Goal: Task Accomplishment & Management: Complete application form

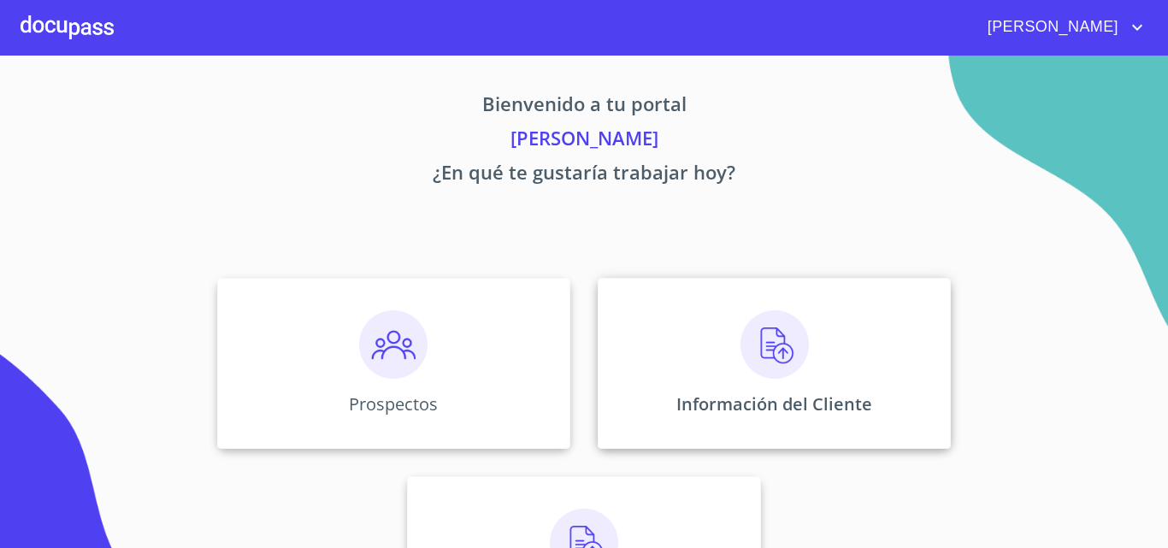
click at [756, 358] on img at bounding box center [774, 344] width 68 height 68
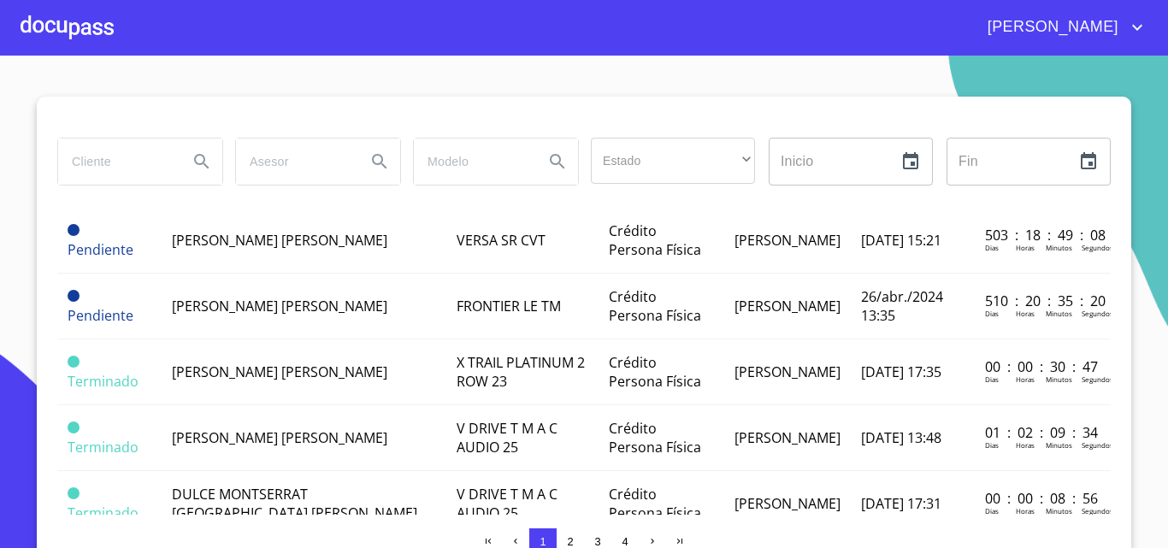
scroll to position [1368, 0]
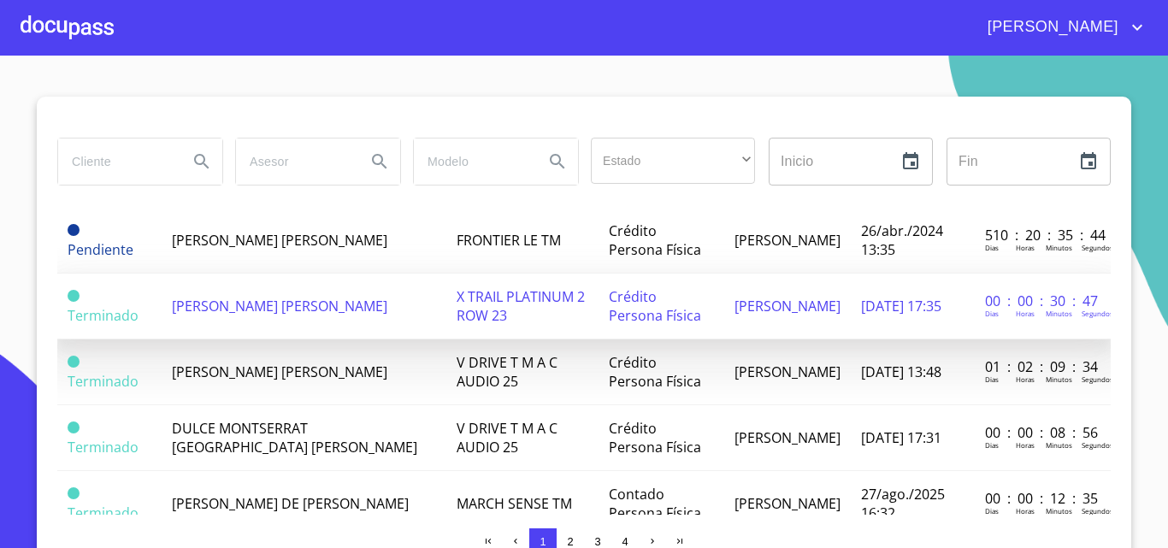
click at [249, 283] on td "[PERSON_NAME] [PERSON_NAME]" at bounding box center [304, 307] width 285 height 66
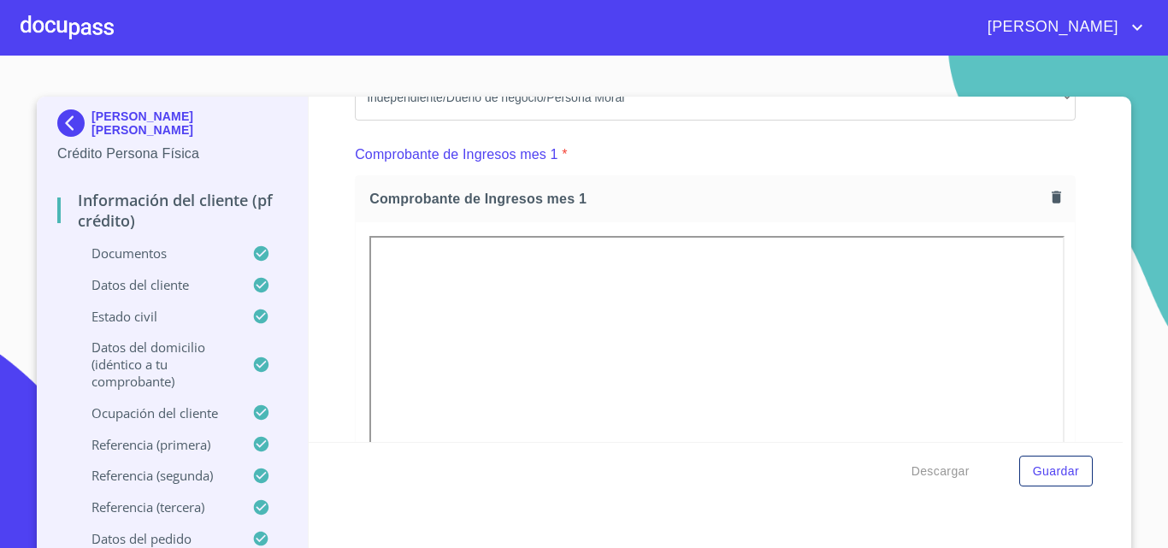
scroll to position [1625, 0]
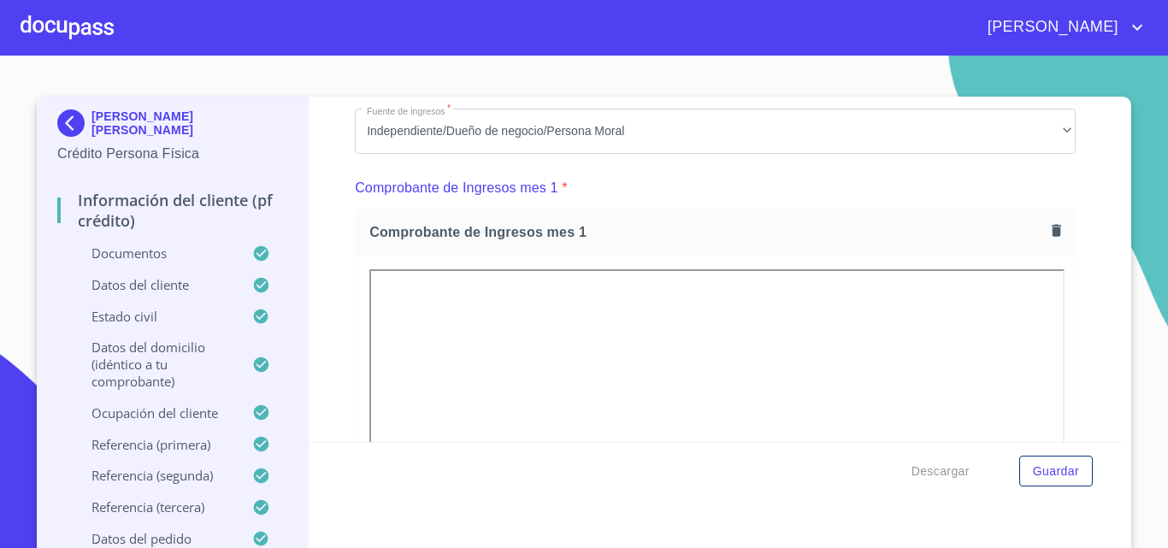
click at [1052, 236] on icon "button" at bounding box center [1056, 230] width 9 height 12
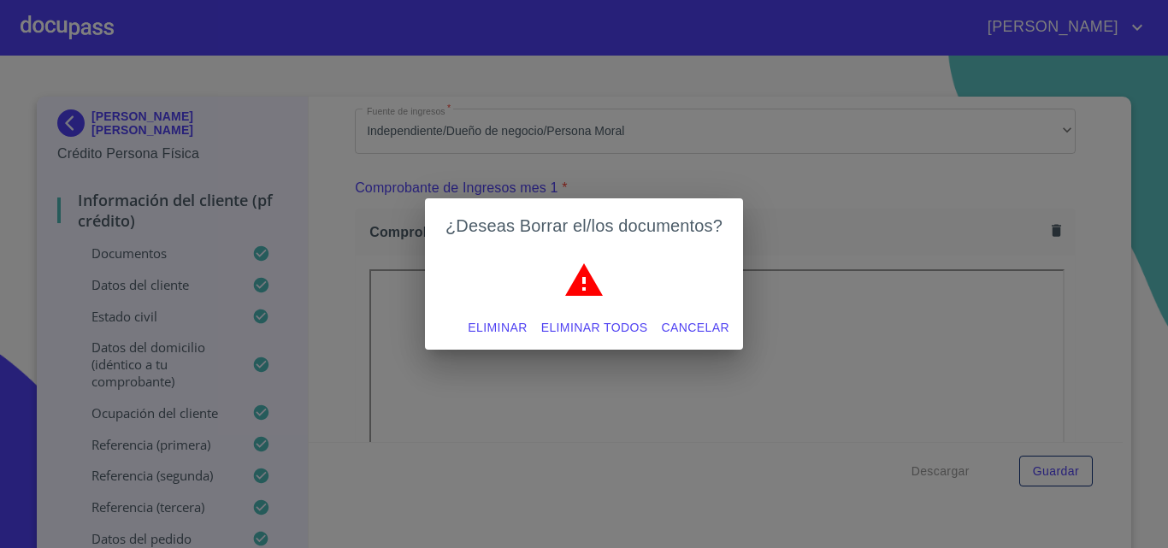
click at [516, 326] on span "Eliminar" at bounding box center [497, 327] width 59 height 21
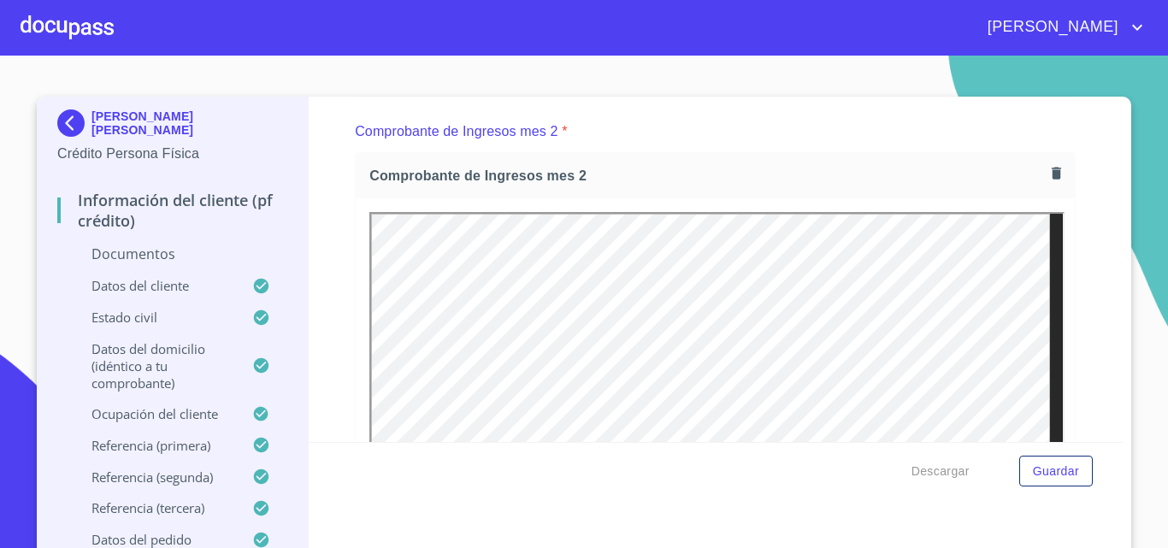
scroll to position [1967, 0]
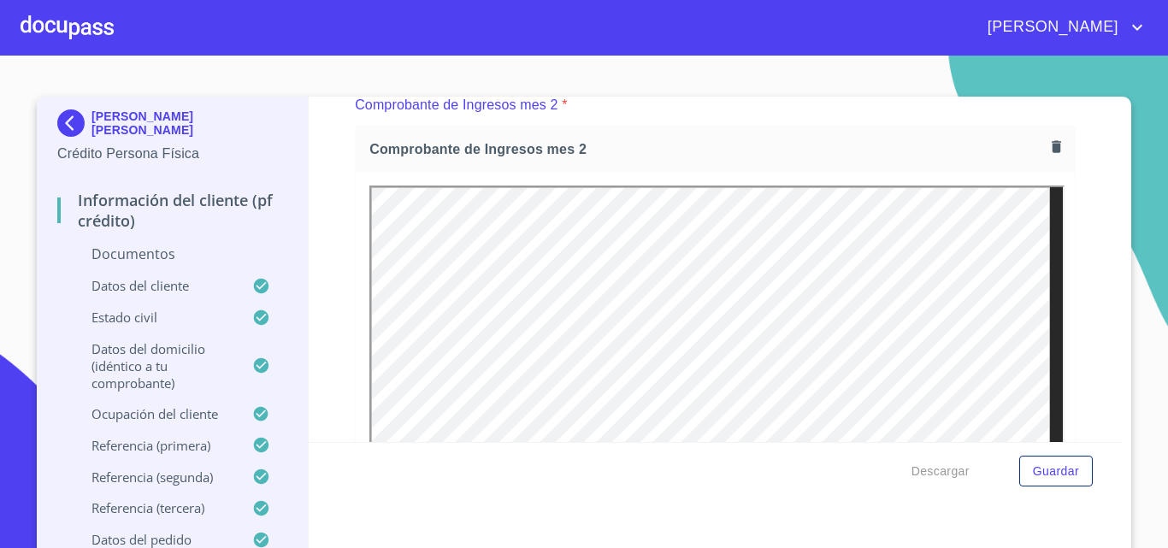
click at [1048, 155] on icon "button" at bounding box center [1056, 147] width 16 height 16
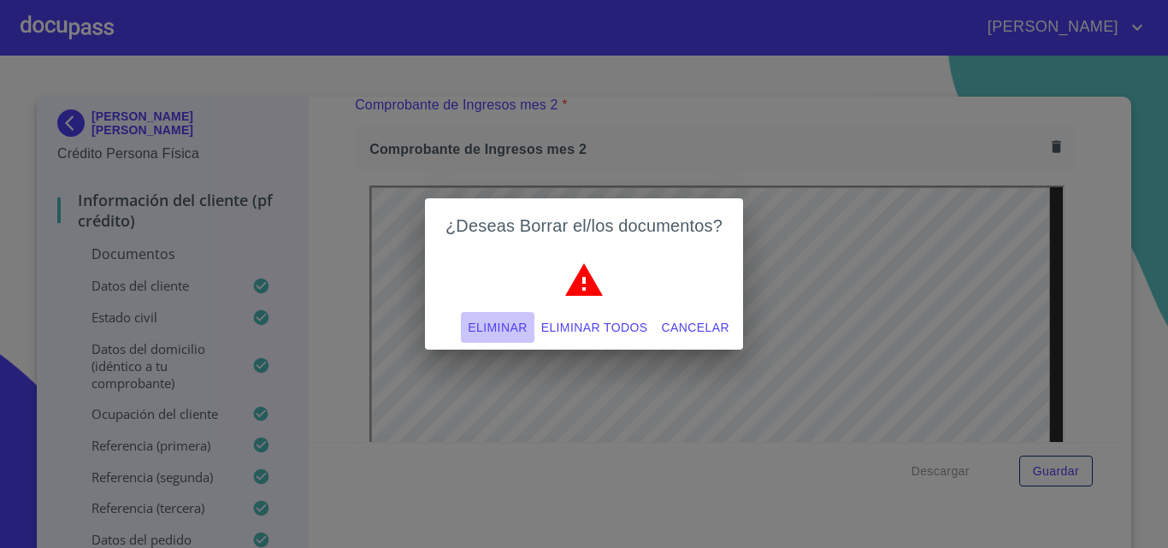
click at [501, 334] on span "Eliminar" at bounding box center [497, 327] width 59 height 21
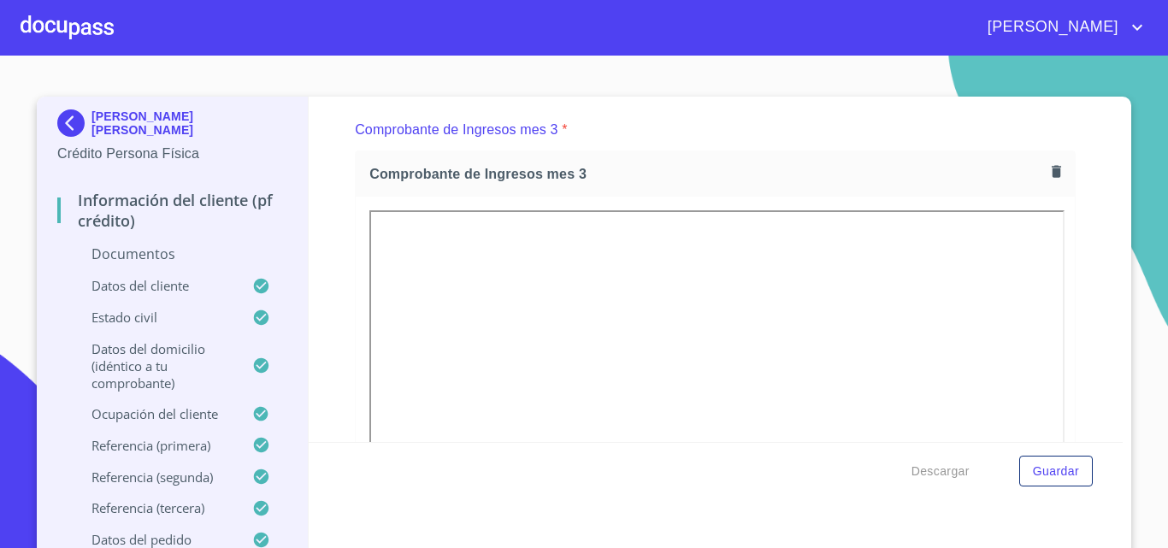
scroll to position [2223, 0]
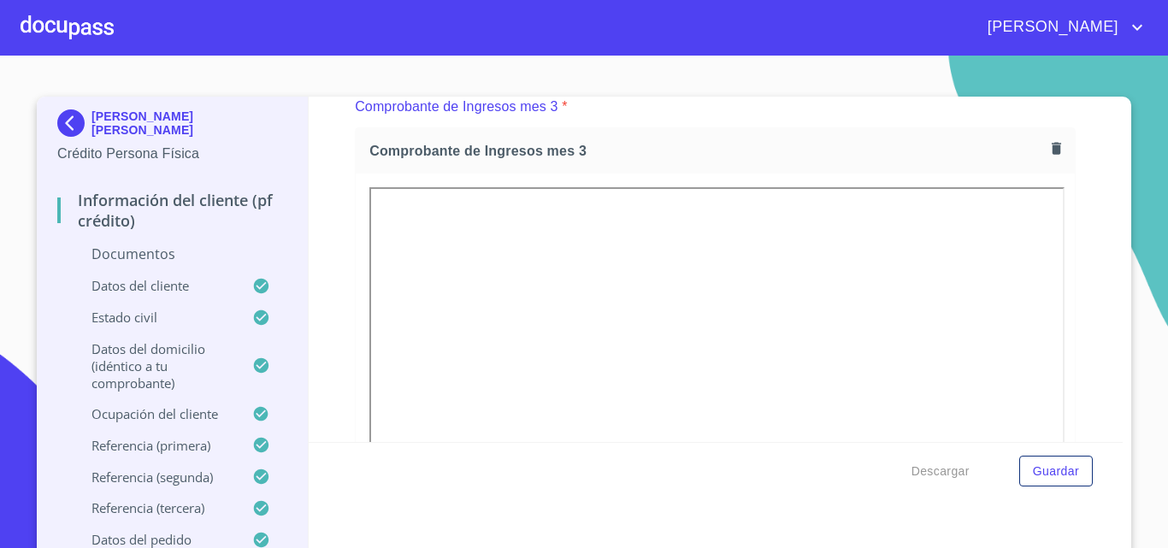
click at [1052, 155] on icon "button" at bounding box center [1056, 149] width 9 height 12
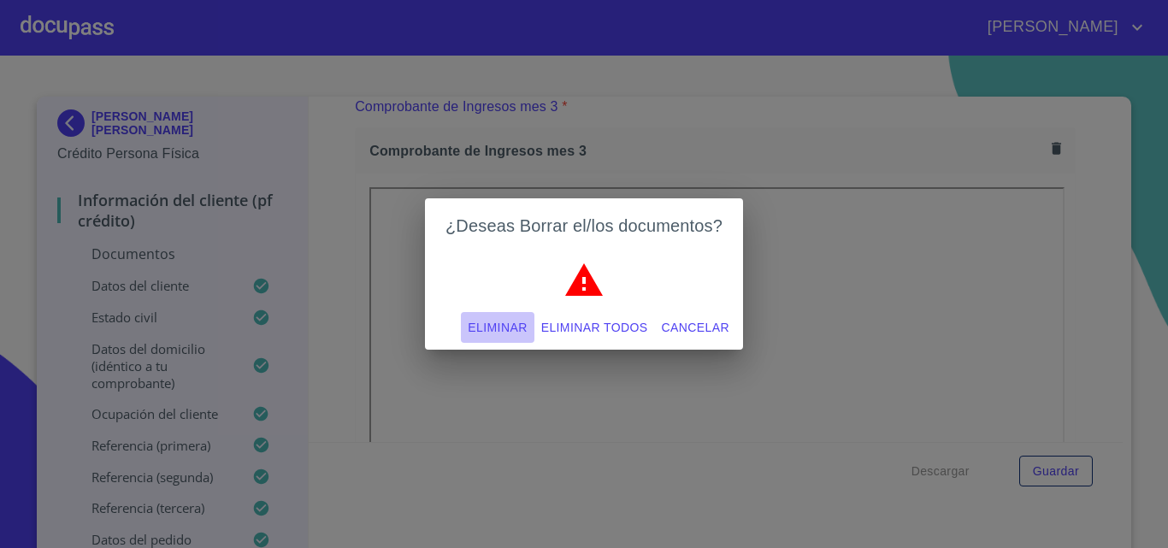
click at [508, 329] on span "Eliminar" at bounding box center [497, 327] width 59 height 21
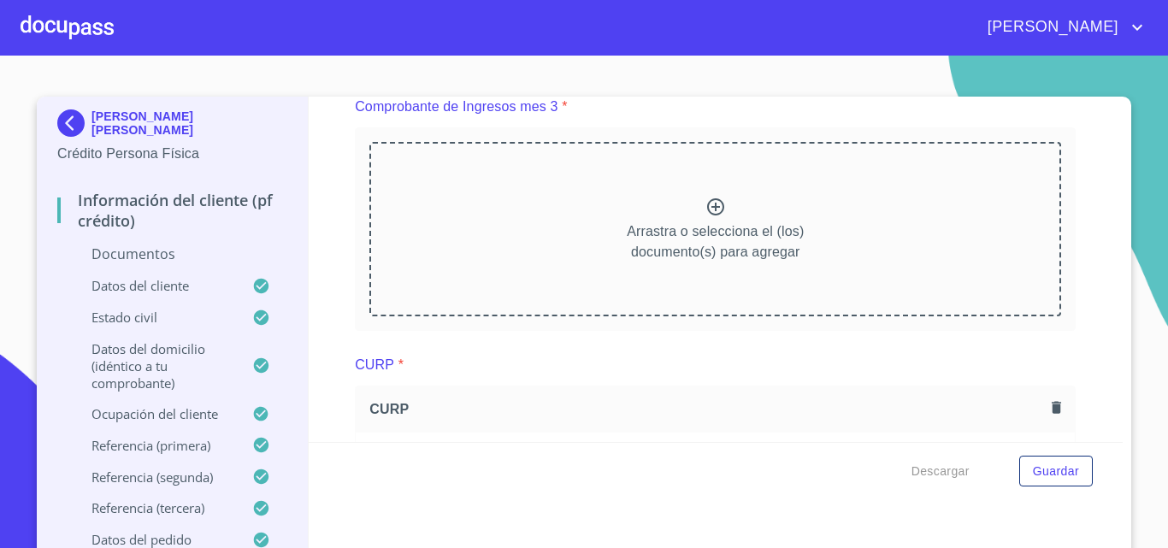
click at [707, 215] on icon at bounding box center [715, 206] width 17 height 17
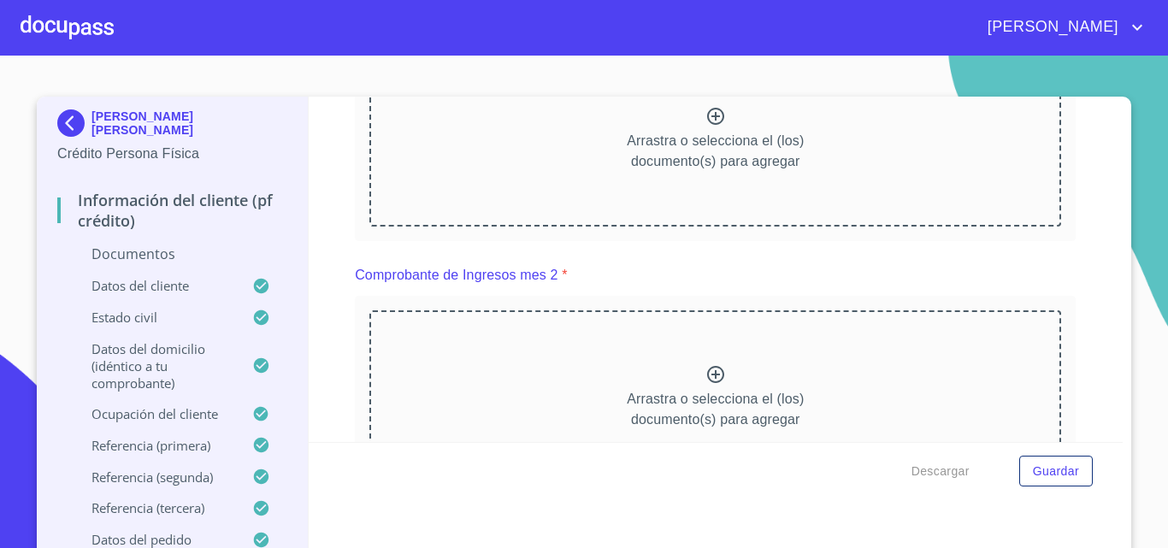
scroll to position [1796, 0]
click at [705, 386] on icon at bounding box center [715, 375] width 21 height 21
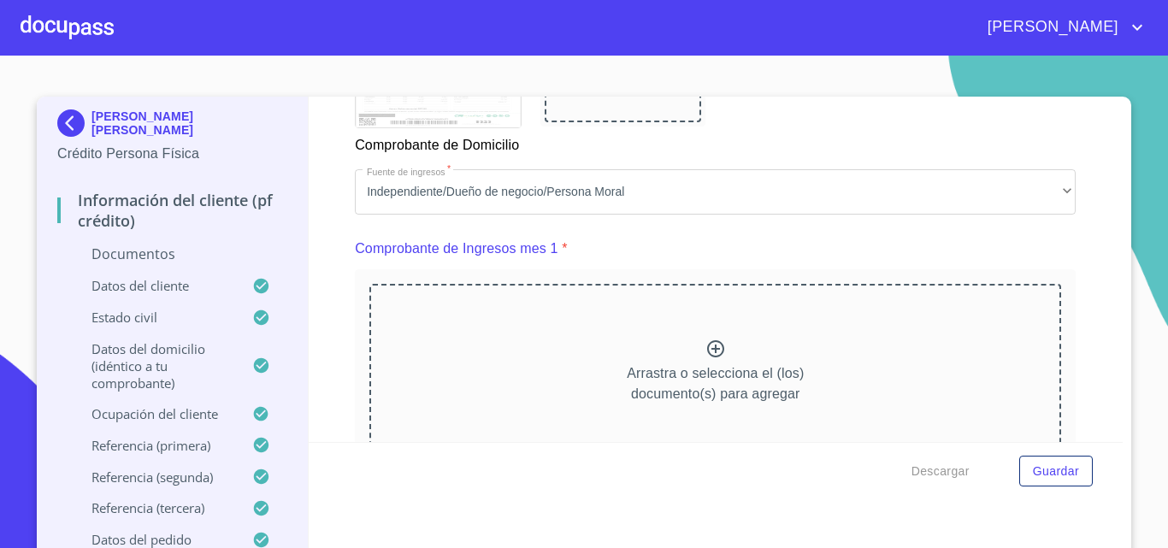
scroll to position [1539, 0]
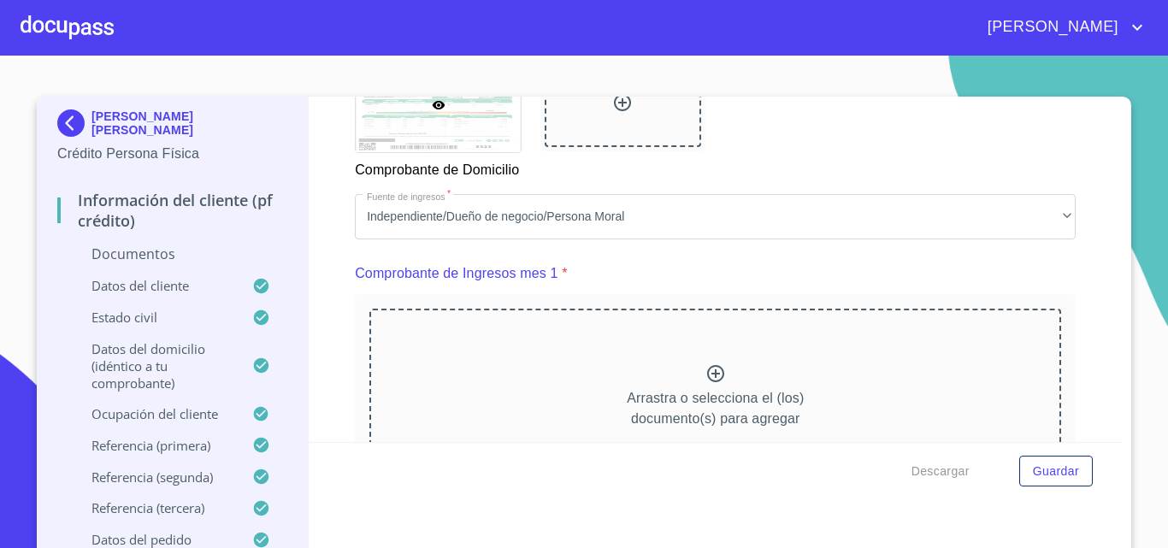
click at [705, 384] on icon at bounding box center [715, 373] width 21 height 21
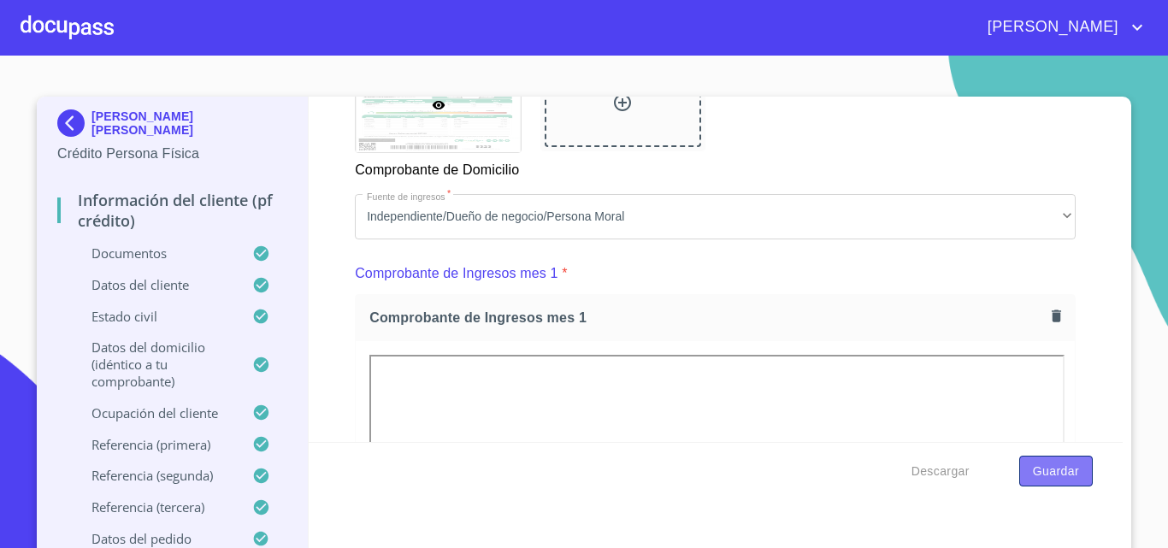
click at [1040, 476] on span "Guardar" at bounding box center [1056, 471] width 46 height 21
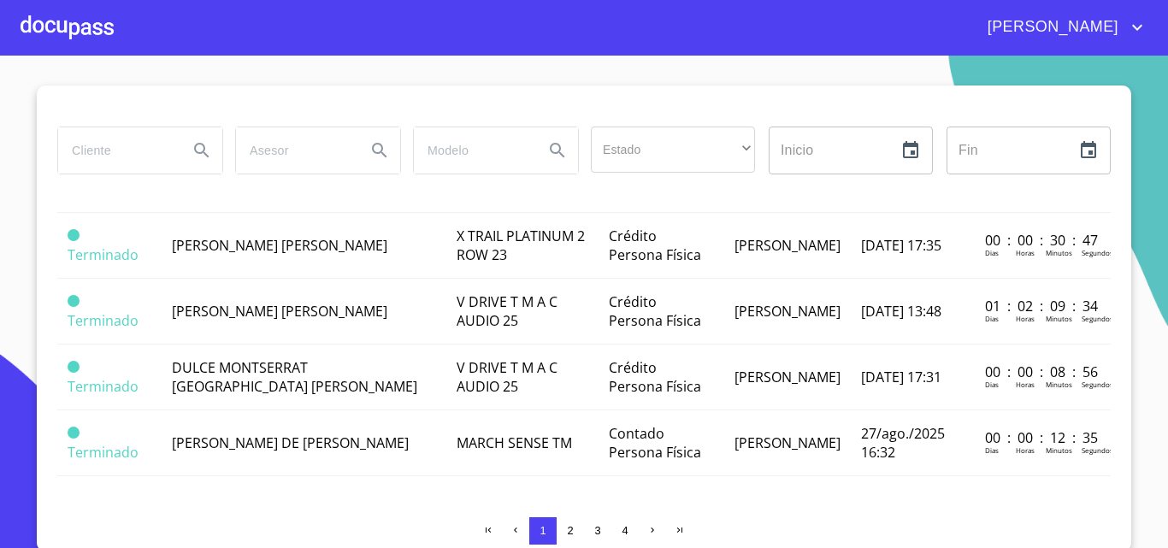
scroll to position [15, 0]
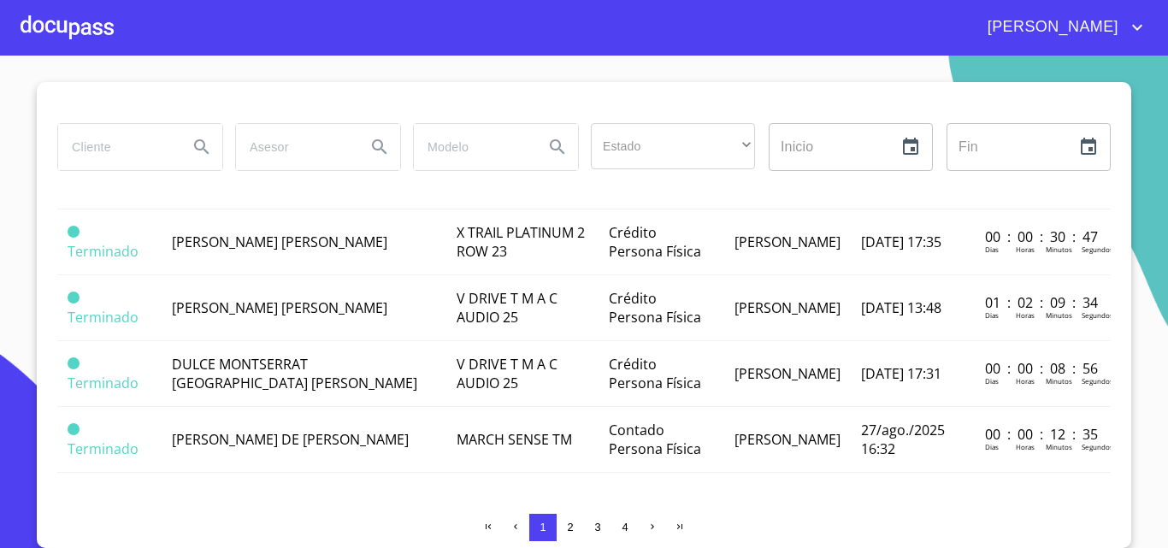
click at [567, 528] on span "2" at bounding box center [570, 527] width 6 height 13
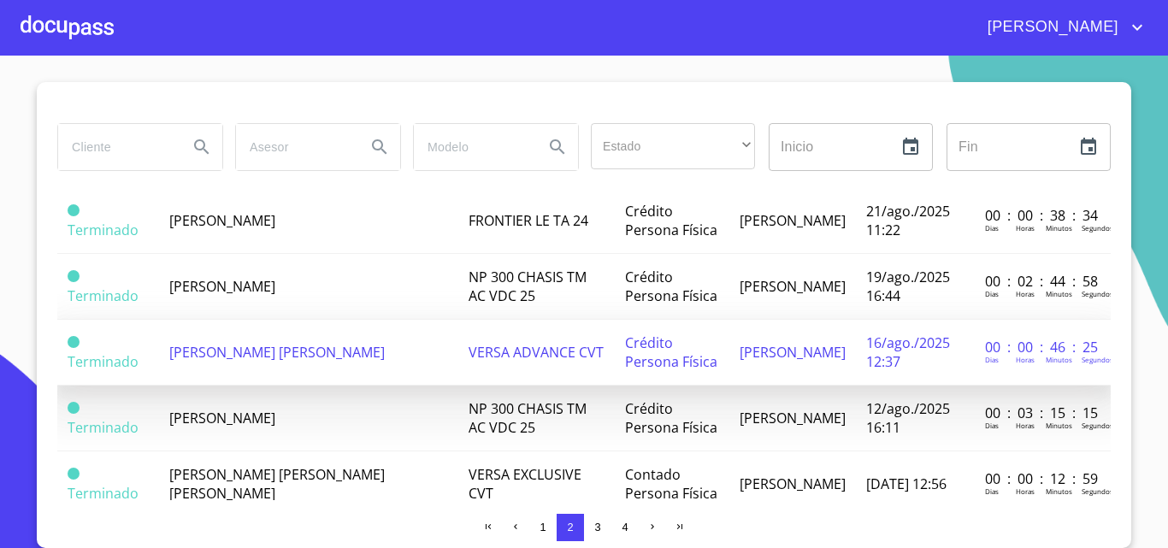
scroll to position [86, 0]
